Goal: Navigation & Orientation: Find specific page/section

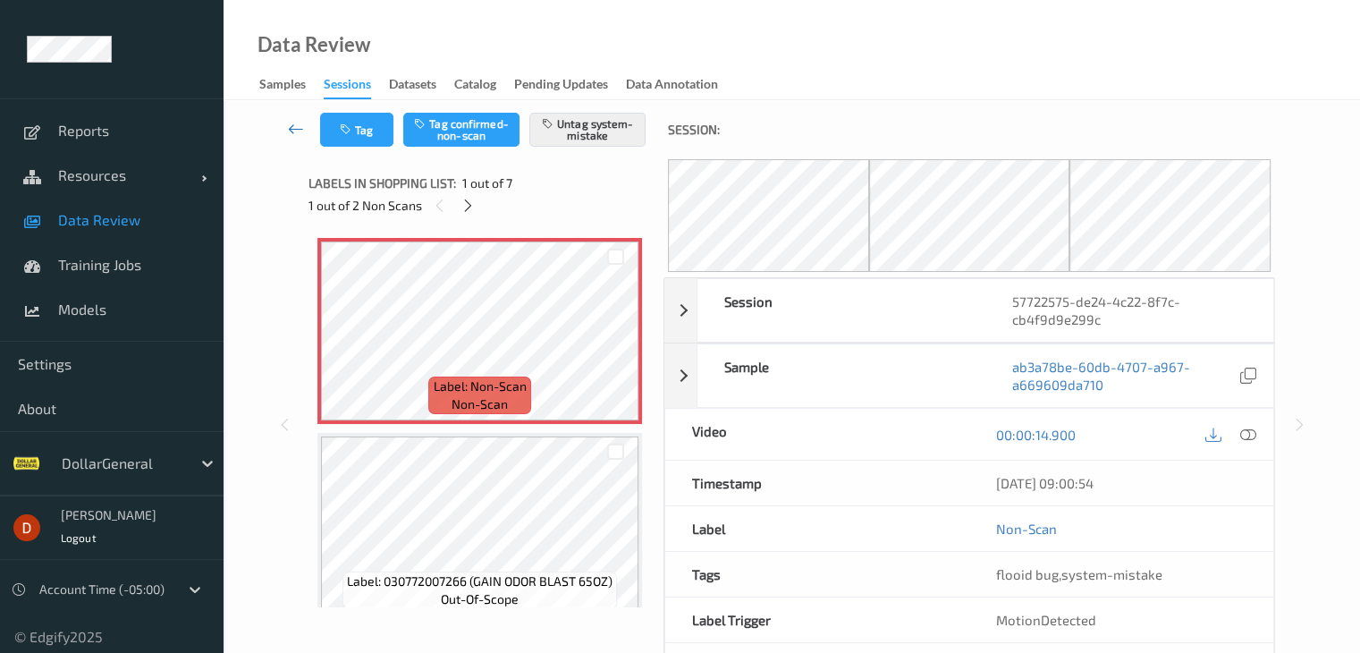
click at [300, 129] on icon at bounding box center [296, 129] width 16 height 18
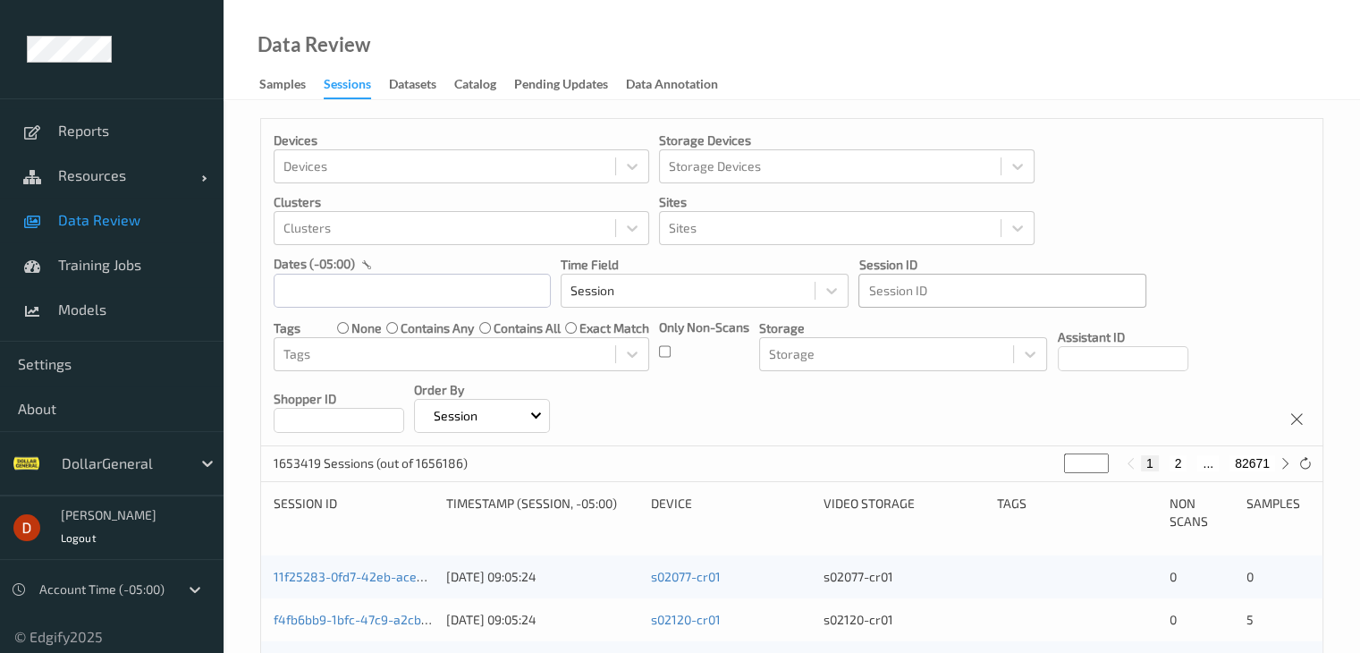
click at [887, 294] on div at bounding box center [1002, 290] width 268 height 21
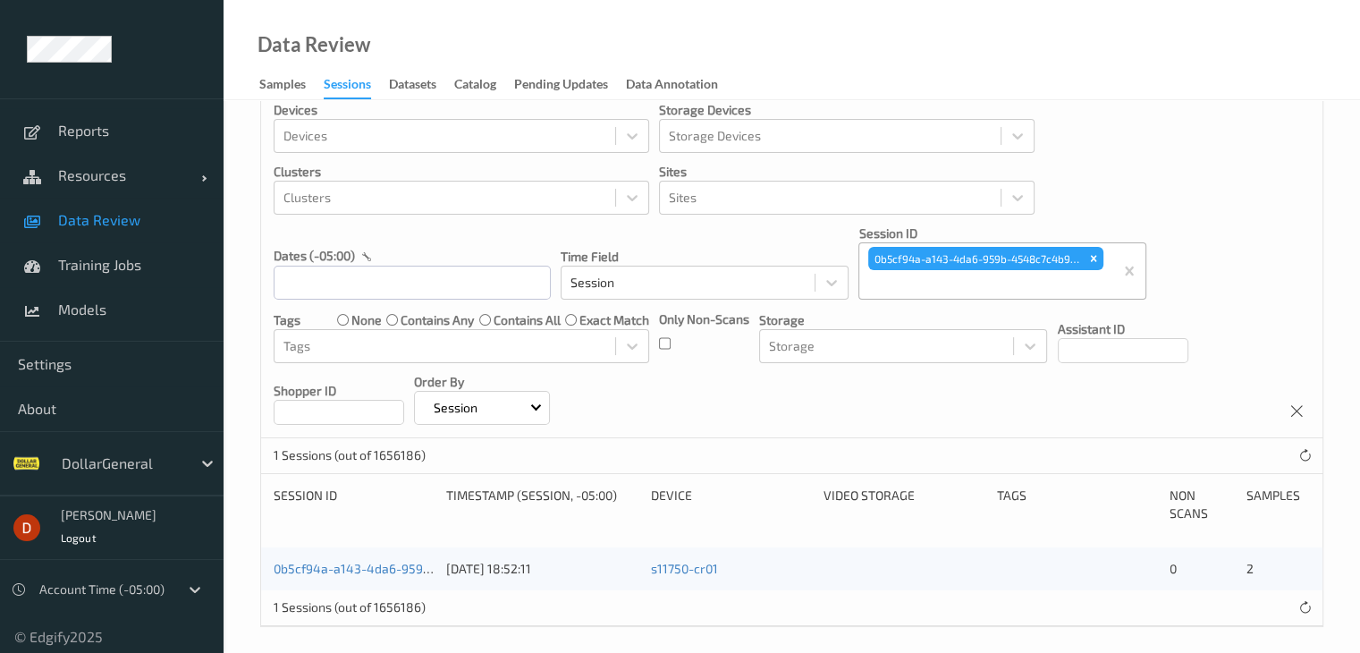
scroll to position [39, 0]
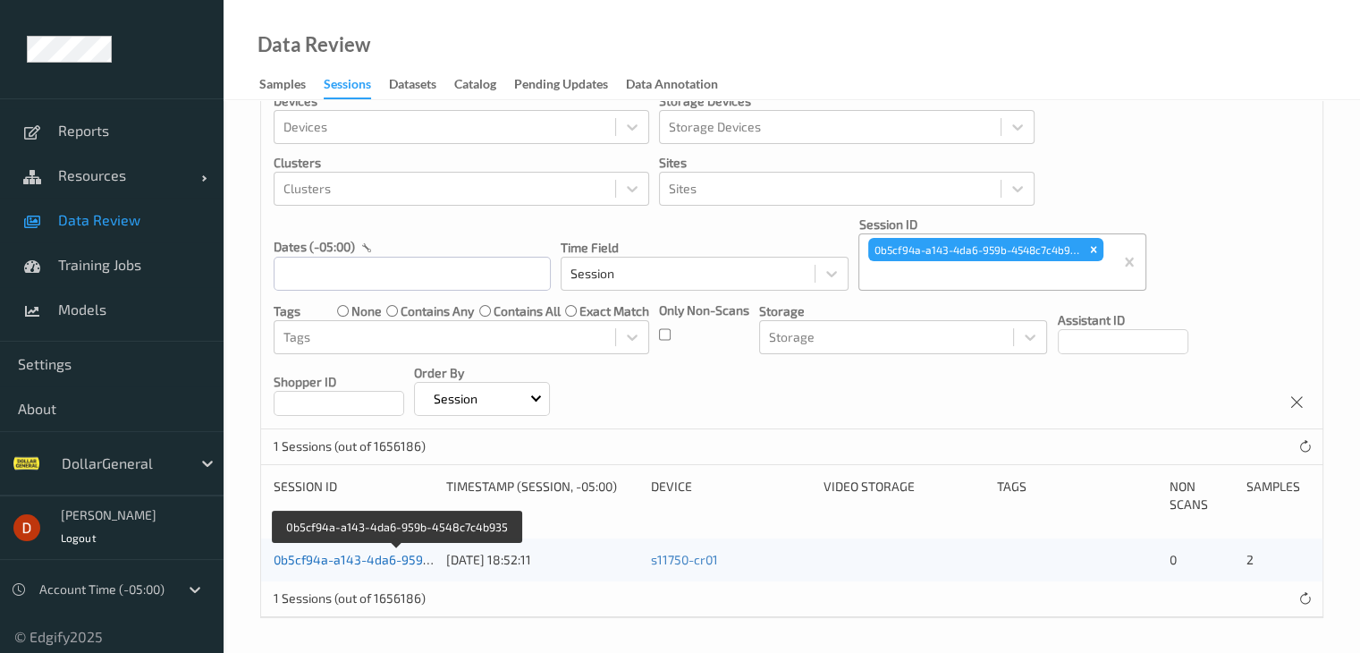
click at [391, 555] on link "0b5cf94a-a143-4da6-959b-4548c7c4b935" at bounding box center [398, 559] width 248 height 15
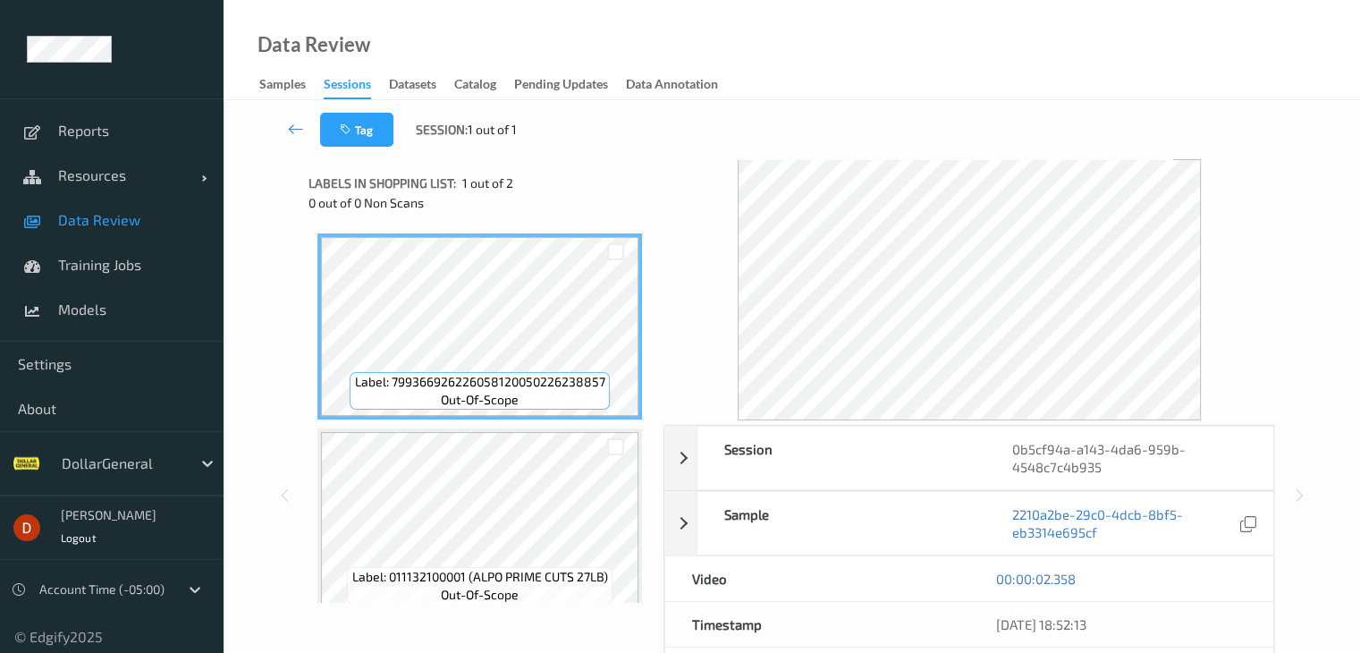
scroll to position [21, 0]
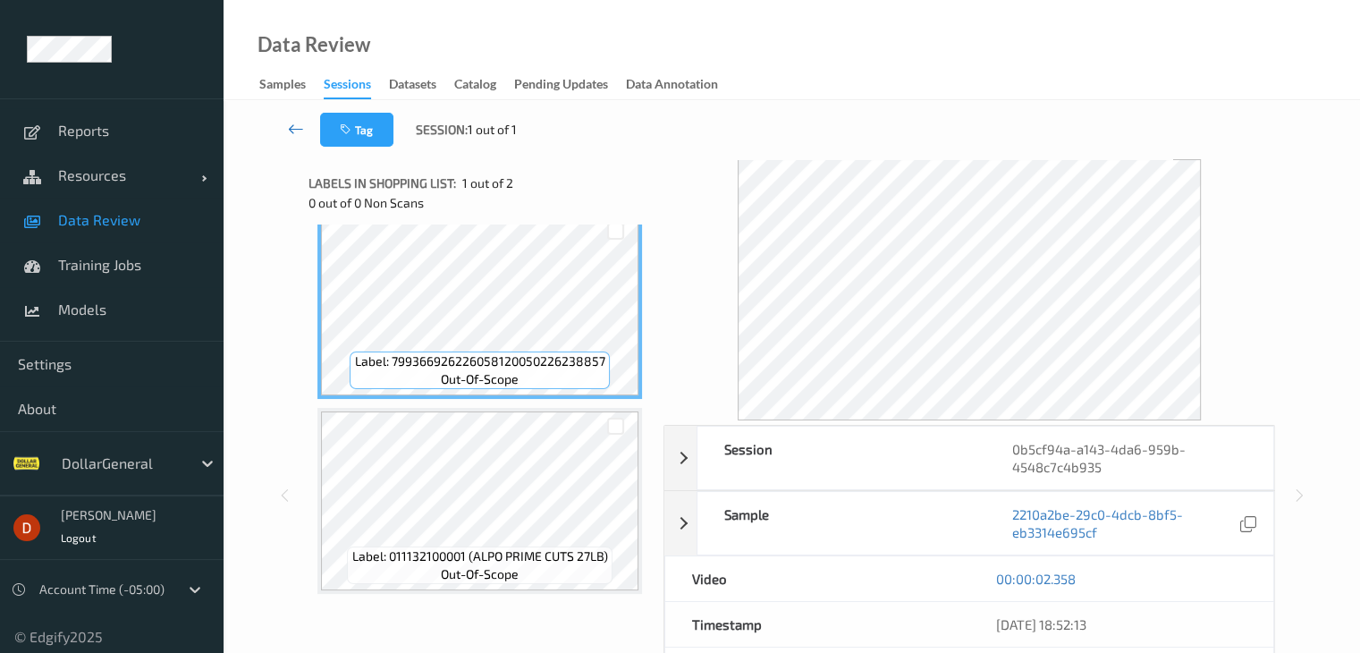
click at [295, 120] on icon at bounding box center [296, 129] width 16 height 18
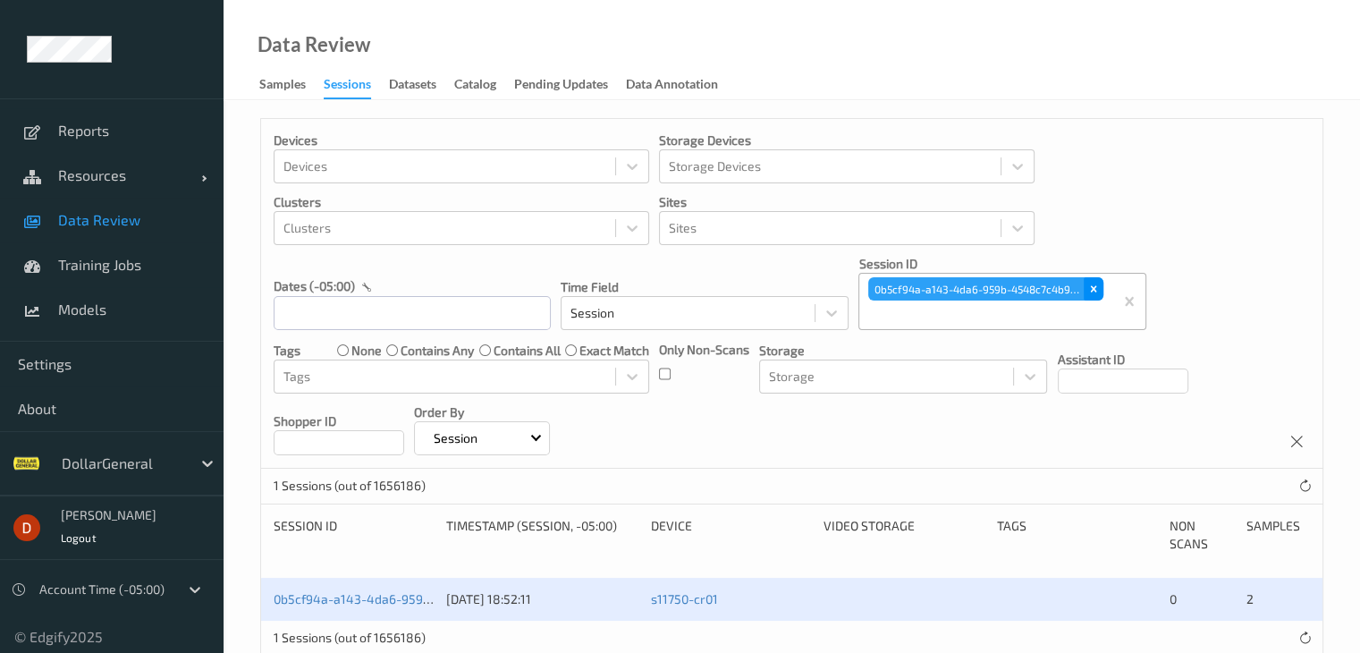
click at [1098, 289] on icon "Remove 0b5cf94a-a143-4da6-959b-4548c7c4b935" at bounding box center [1093, 288] width 13 height 13
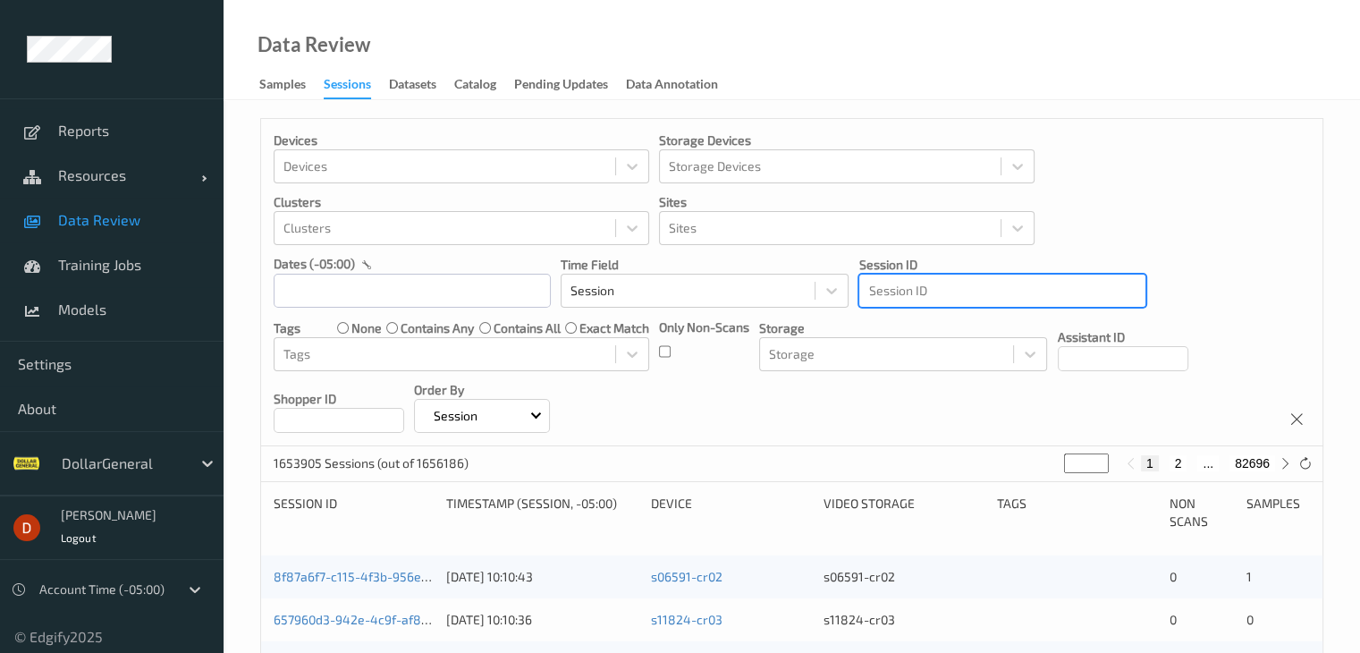
click at [979, 294] on div at bounding box center [1002, 290] width 268 height 21
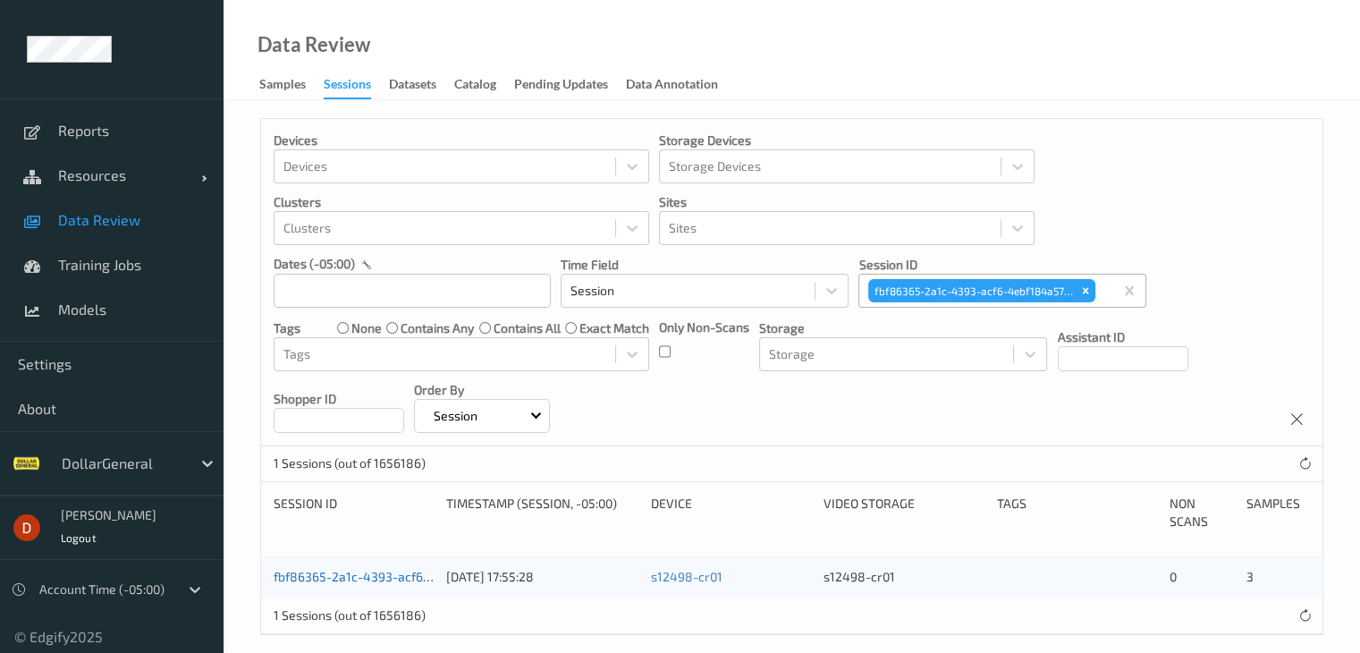
click at [387, 571] on link "fbf86365-2a1c-4393-acf6-4ebf184a5749" at bounding box center [393, 575] width 239 height 15
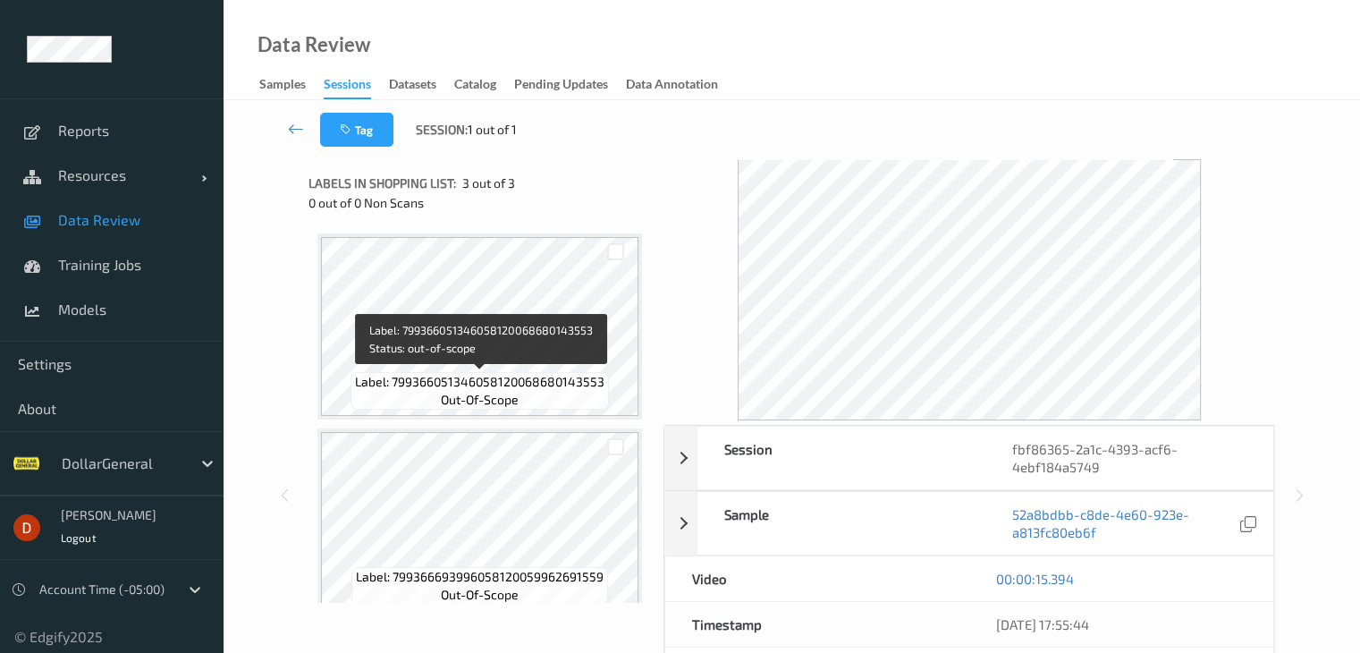
click at [586, 383] on span "Label: 799366051346058120068680143553" at bounding box center [479, 382] width 249 height 18
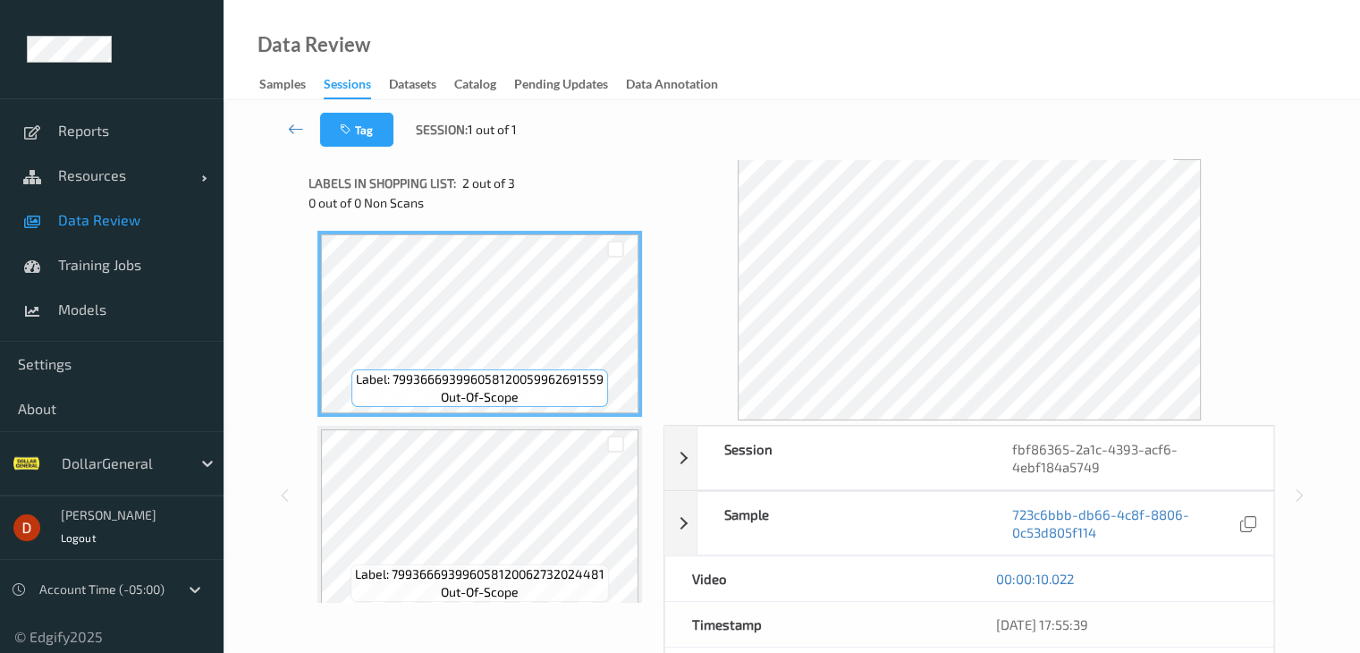
scroll to position [215, 0]
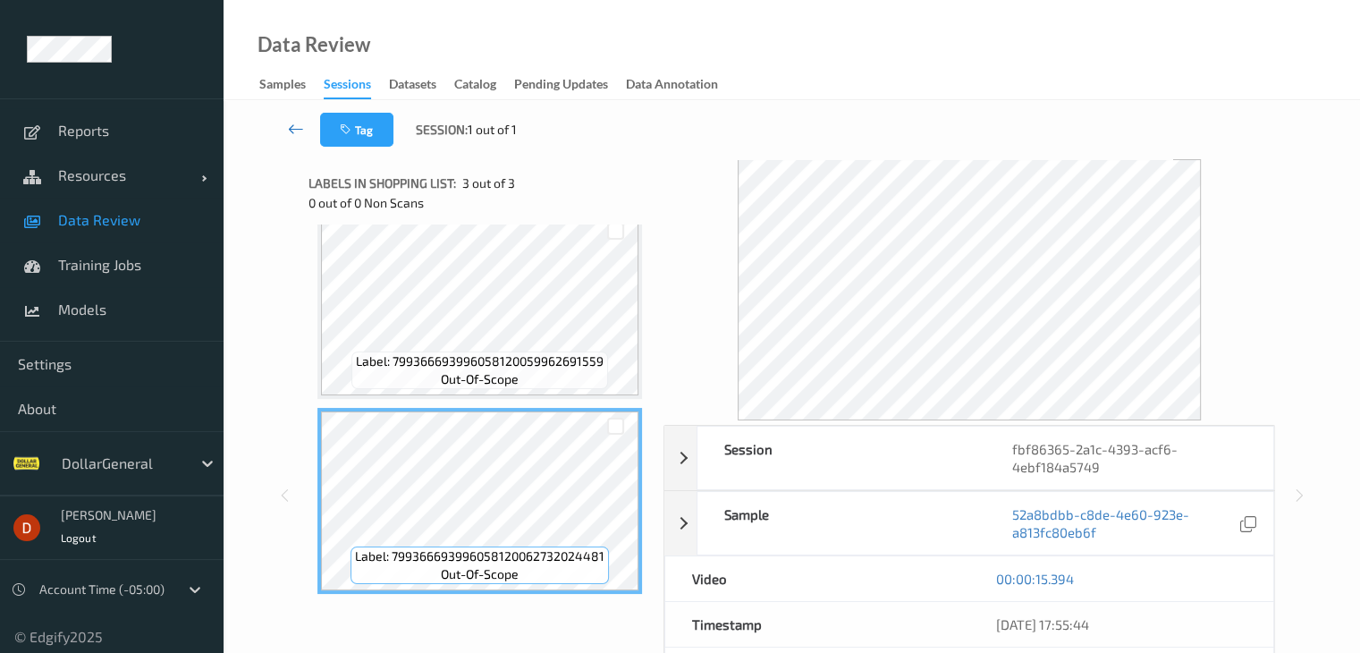
click at [291, 122] on icon at bounding box center [296, 129] width 16 height 18
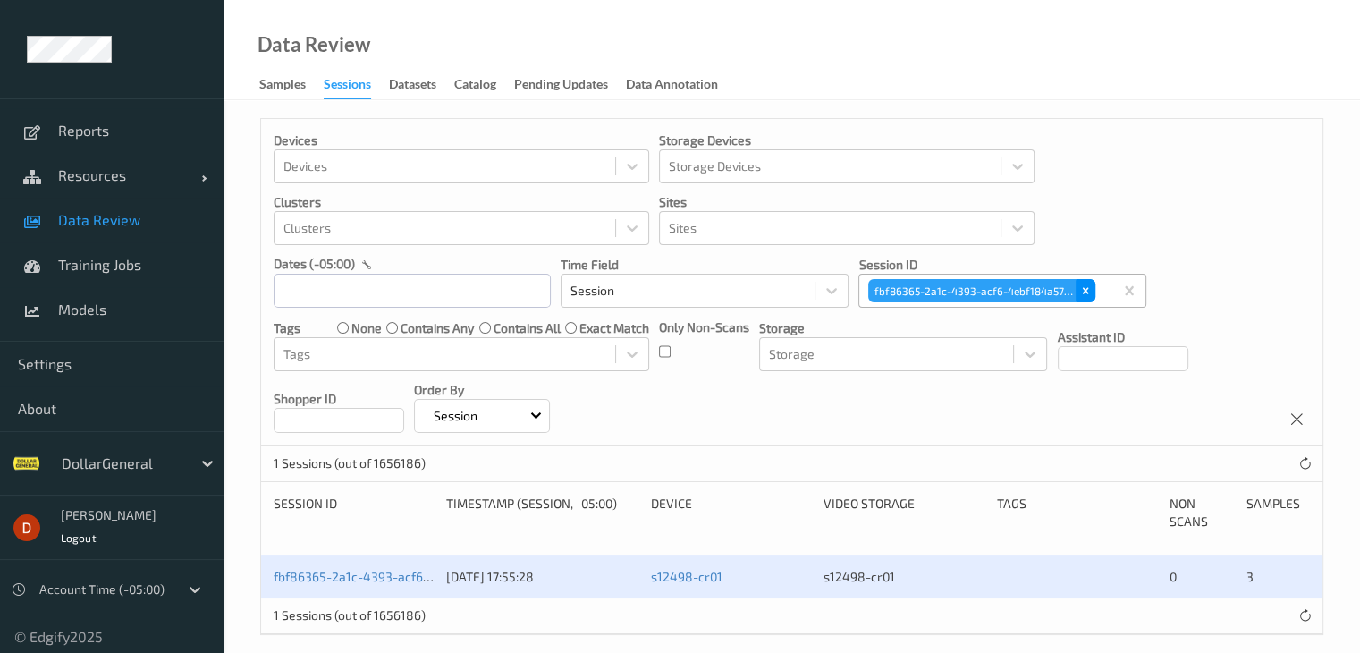
click at [1086, 293] on icon "Remove fbf86365-2a1c-4393-acf6-4ebf184a5749" at bounding box center [1085, 290] width 13 height 13
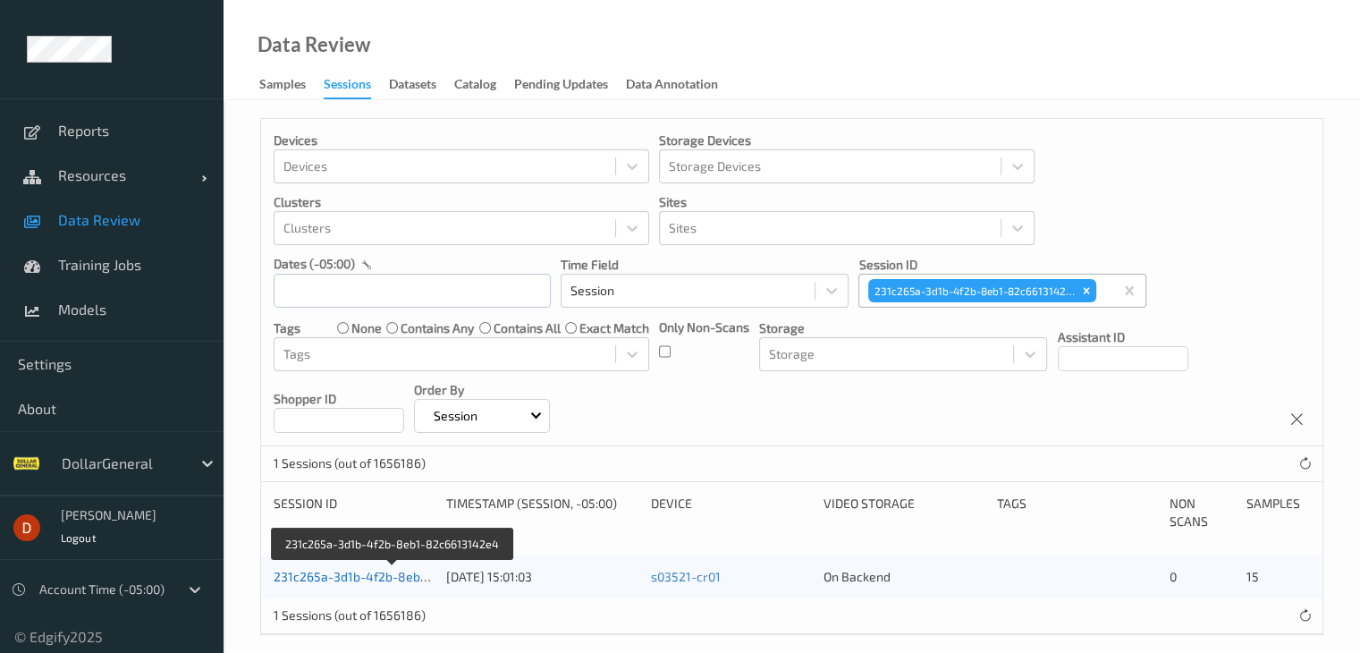
click at [333, 580] on link "231c265a-3d1b-4f2b-8eb1-82c6613142e4" at bounding box center [394, 575] width 241 height 15
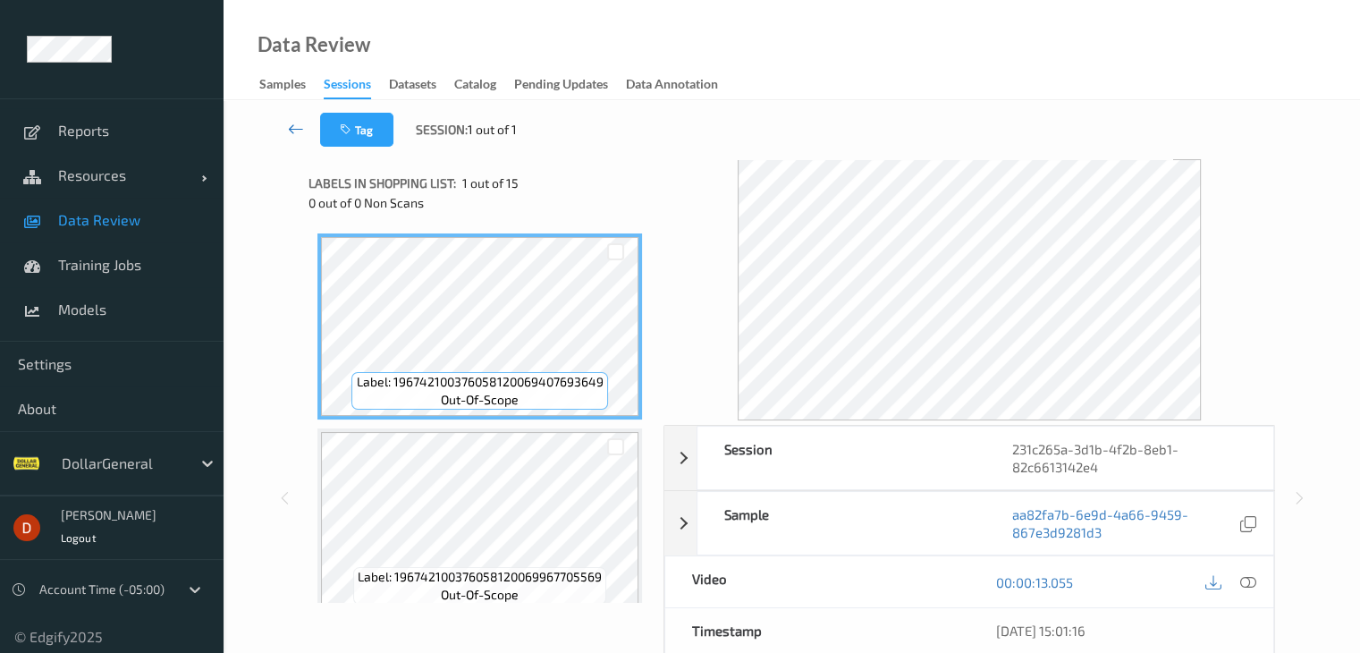
click at [280, 126] on link at bounding box center [296, 130] width 47 height 34
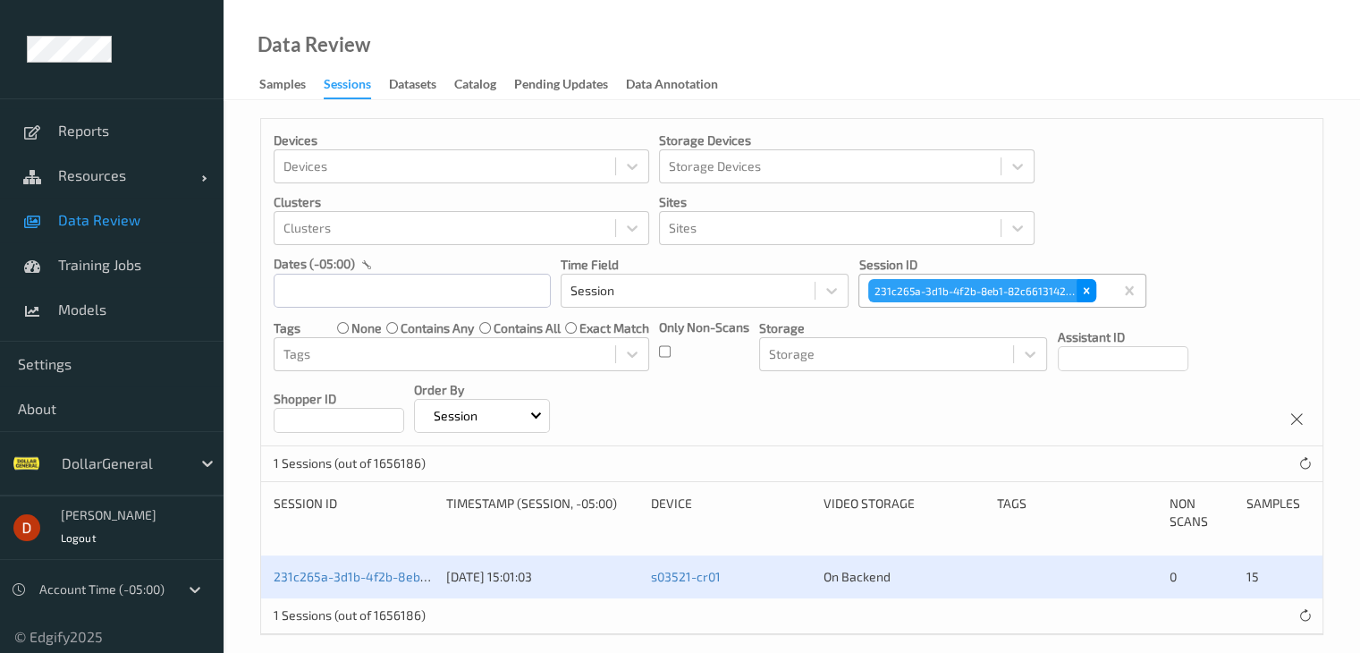
click at [1085, 291] on icon "Remove 231c265a-3d1b-4f2b-8eb1-82c6613142e4" at bounding box center [1086, 291] width 6 height 6
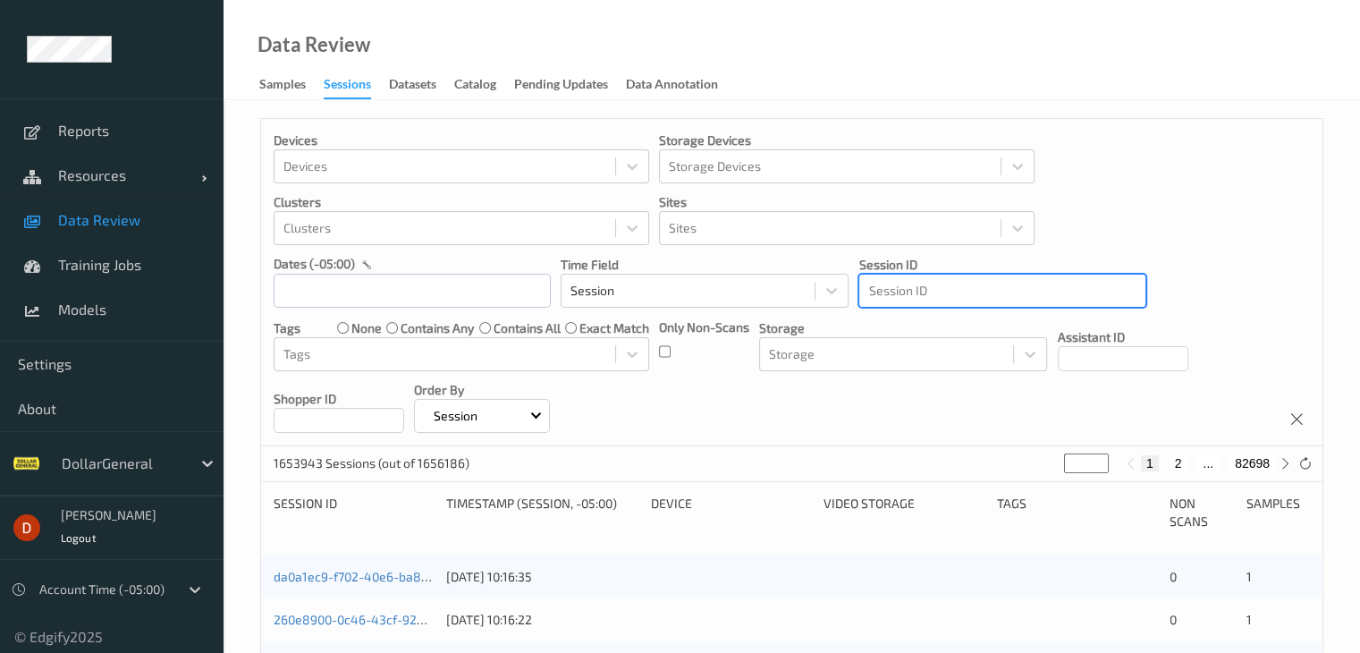
click at [1005, 292] on div at bounding box center [1002, 290] width 268 height 21
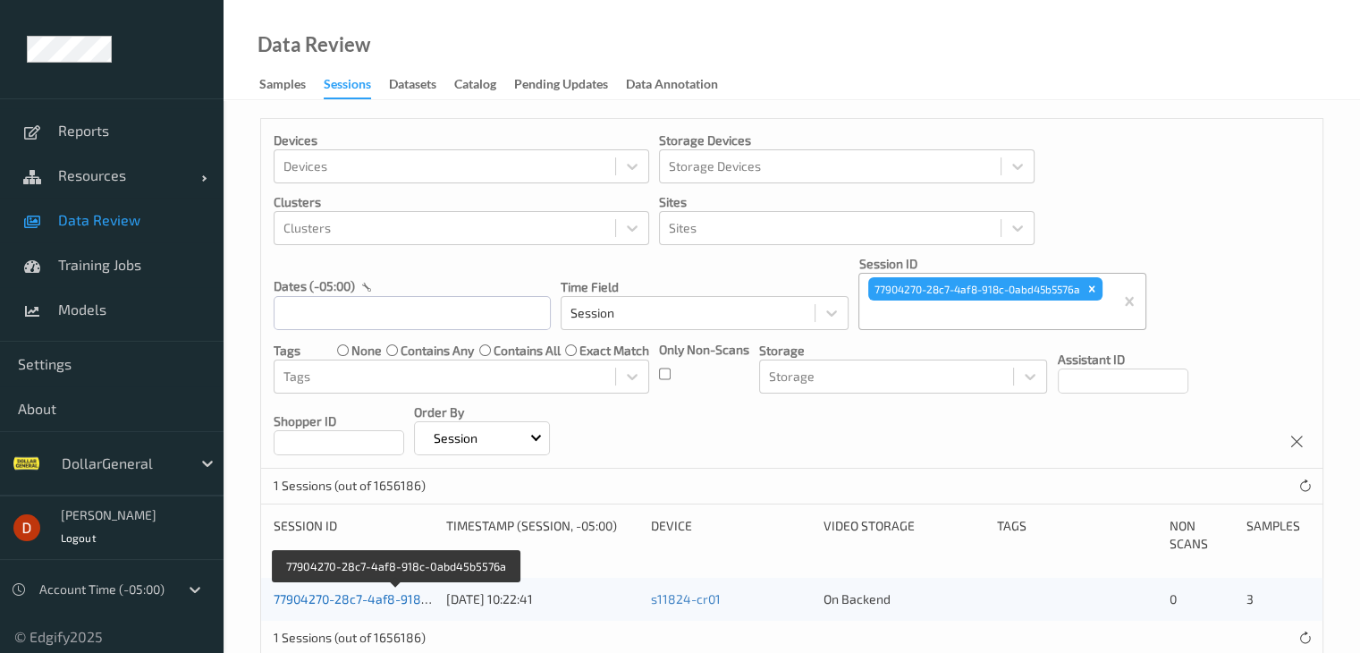
click at [392, 594] on link "77904270-28c7-4af8-918c-0abd45b5576a" at bounding box center [396, 598] width 245 height 15
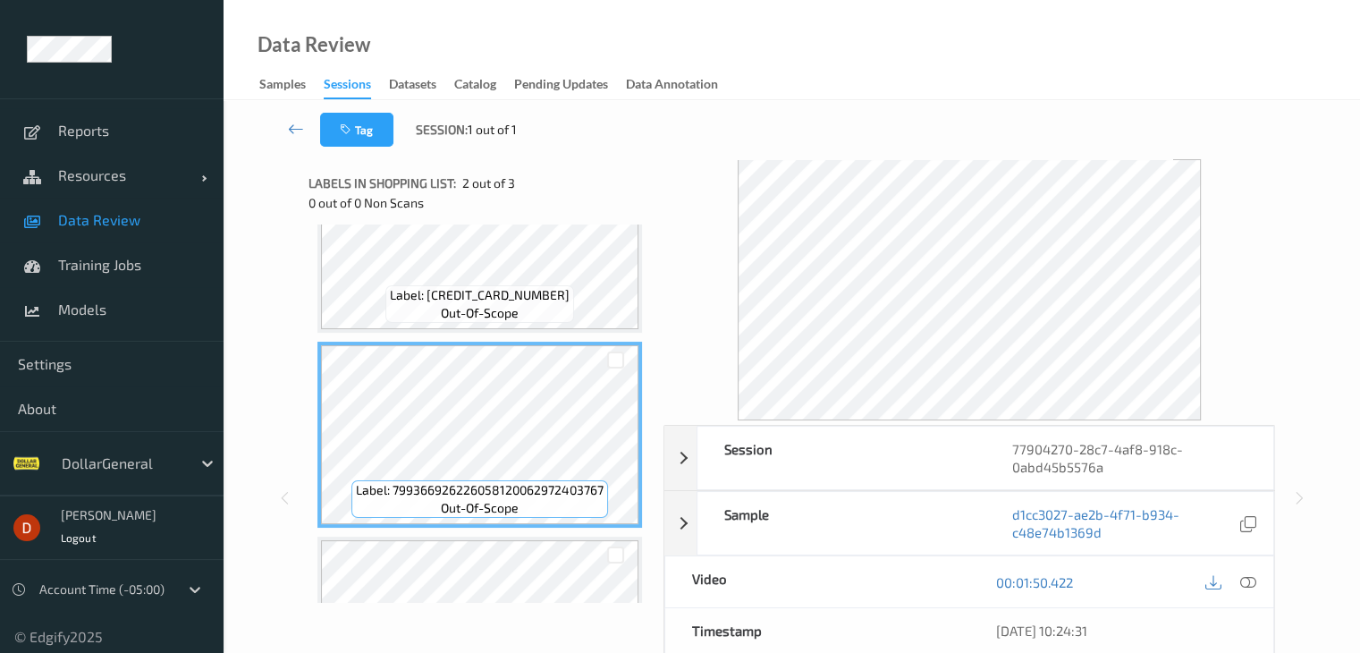
scroll to position [89, 0]
click at [1239, 579] on icon at bounding box center [1247, 582] width 16 height 16
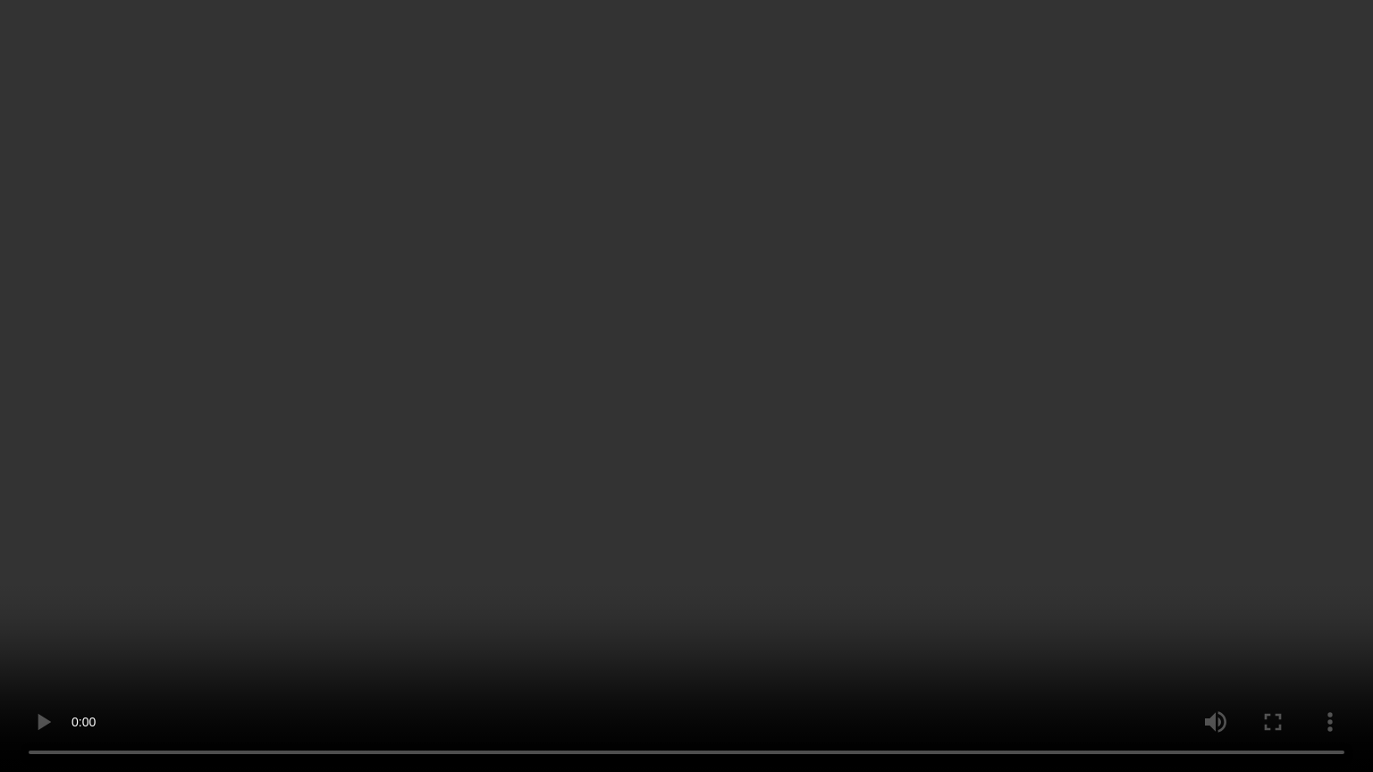
click at [962, 475] on video at bounding box center [686, 386] width 1373 height 772
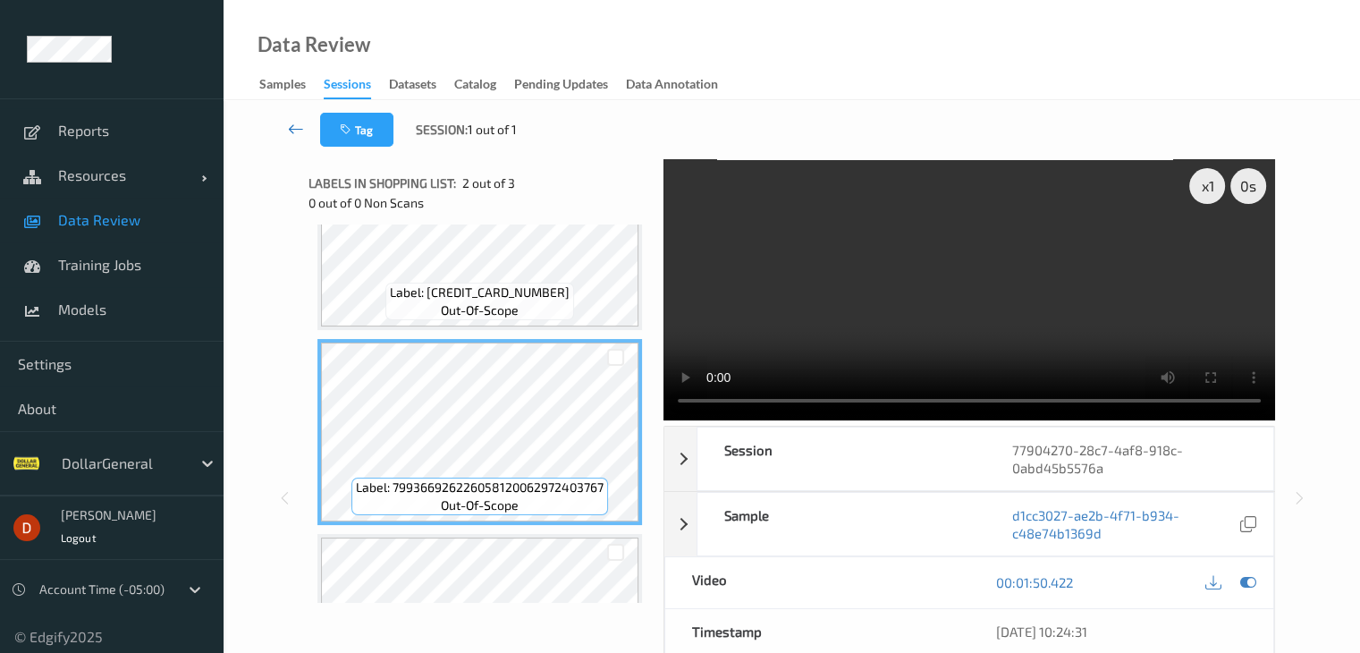
click at [293, 124] on icon at bounding box center [296, 129] width 16 height 18
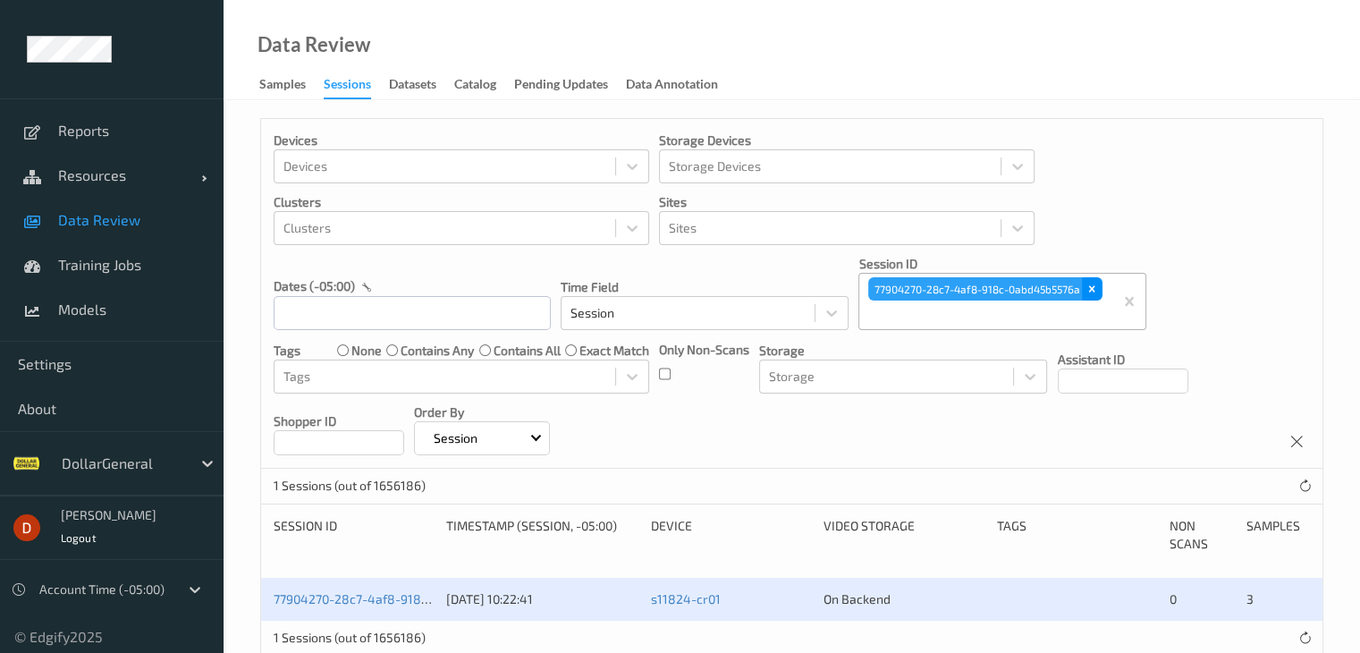
click at [1094, 287] on icon "Remove 77904270-28c7-4af8-918c-0abd45b5576a" at bounding box center [1091, 288] width 13 height 13
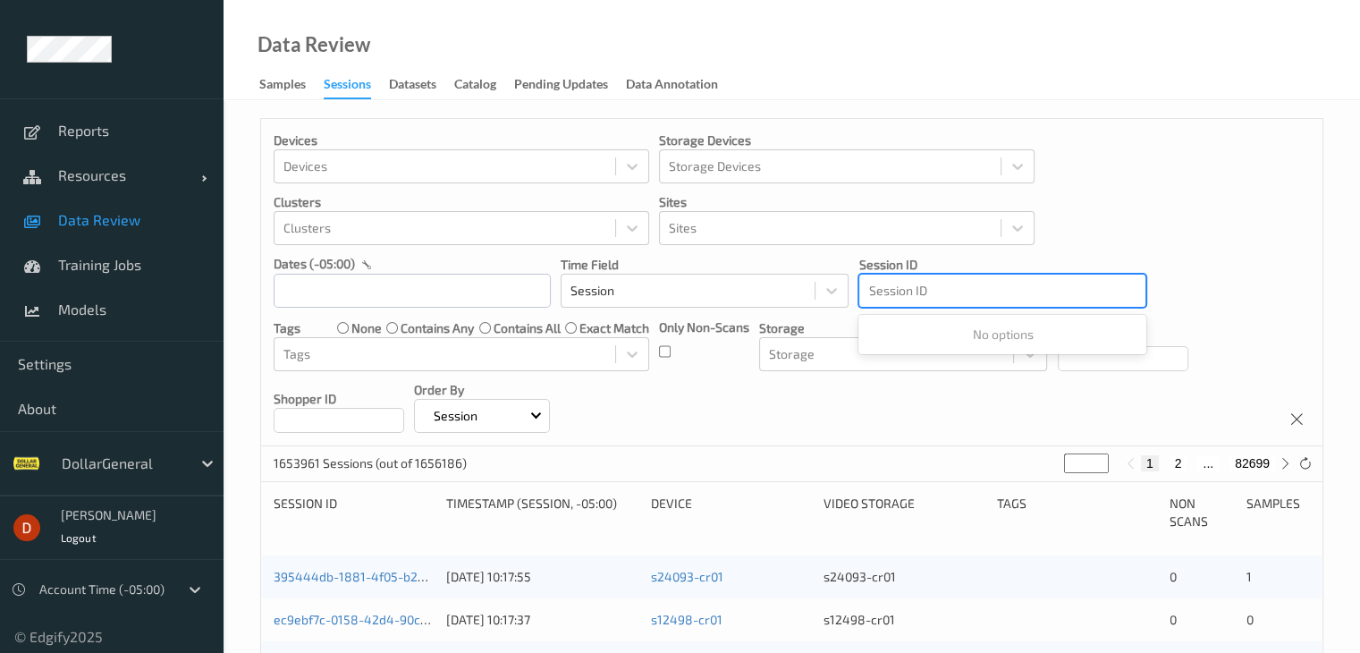
click at [990, 294] on div at bounding box center [1002, 290] width 268 height 21
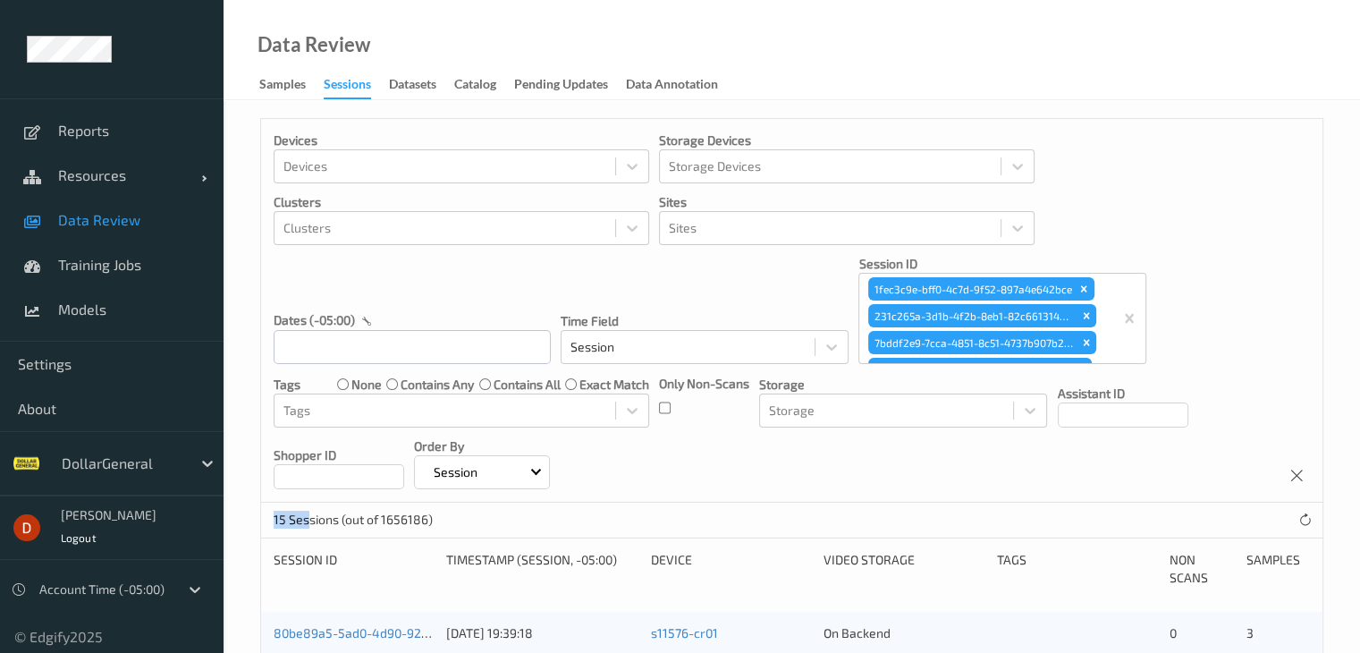
drag, startPoint x: 272, startPoint y: 517, endPoint x: 305, endPoint y: 516, distance: 33.1
click at [305, 516] on div "15 Sessions (out of 1656186)" at bounding box center [791, 520] width 1061 height 36
